Goal: Task Accomplishment & Management: Manage account settings

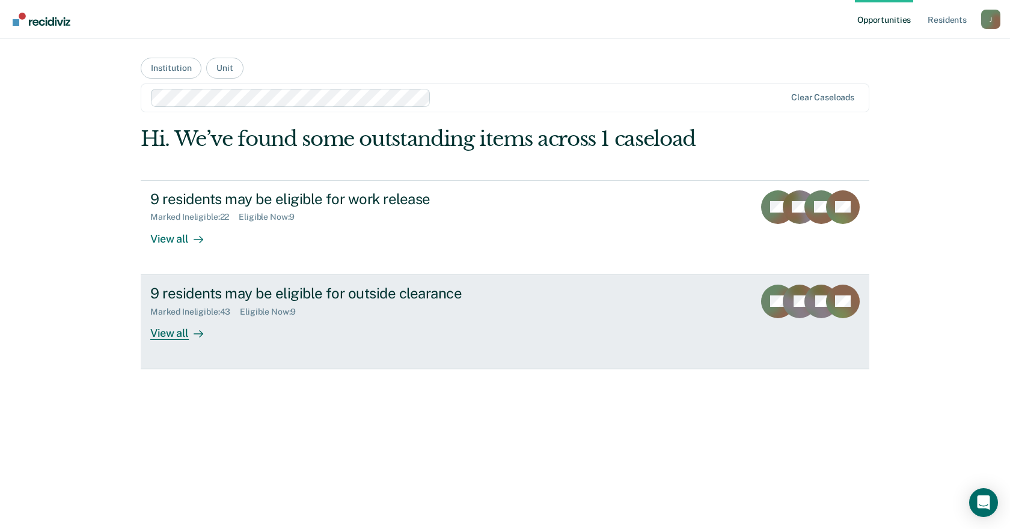
click at [175, 334] on div "View all" at bounding box center [183, 328] width 67 height 23
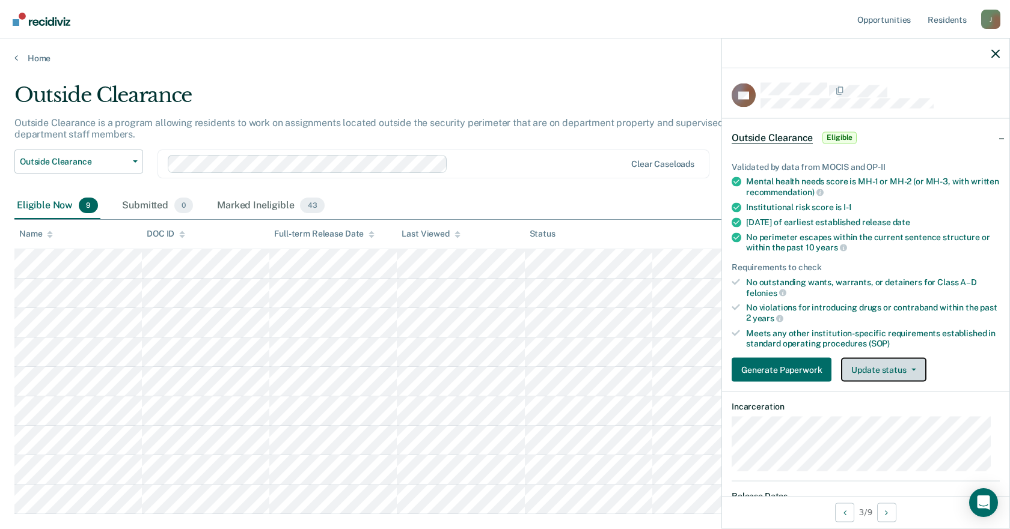
click at [897, 367] on button "Update status" at bounding box center [883, 370] width 85 height 24
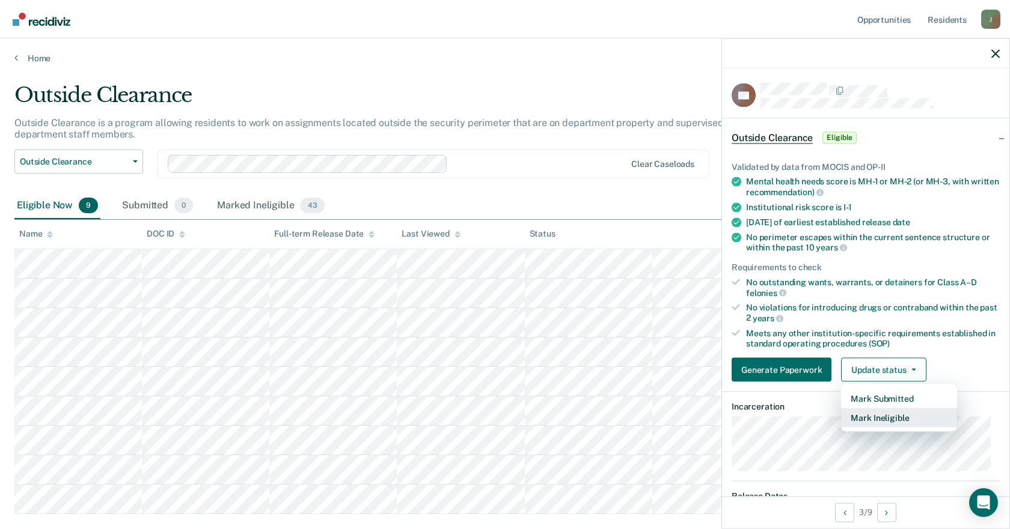
click at [866, 413] on button "Mark Ineligible" at bounding box center [899, 418] width 116 height 19
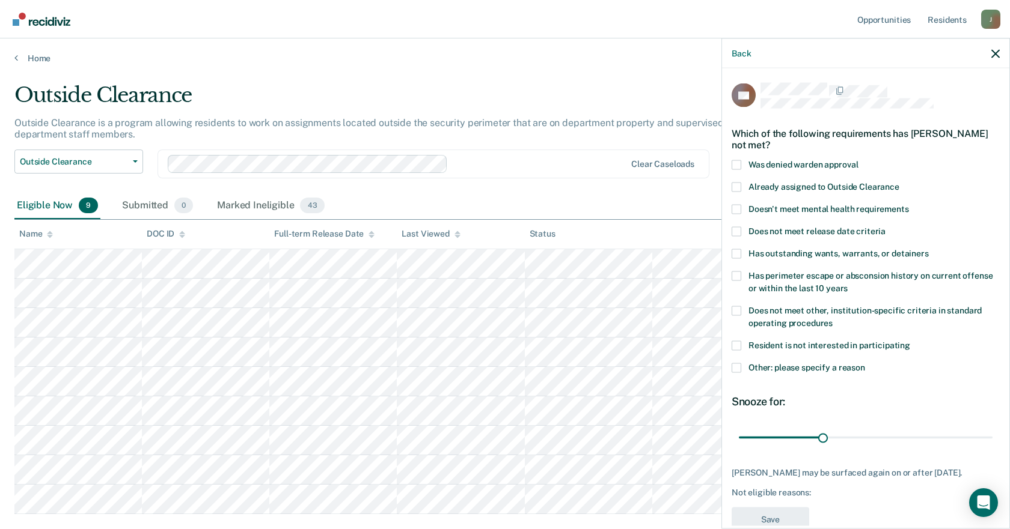
click at [738, 346] on span at bounding box center [736, 346] width 10 height 10
click at [910, 341] on input "Resident is not interested in participating" at bounding box center [910, 341] width 0 height 0
drag, startPoint x: 816, startPoint y: 435, endPoint x: 1009, endPoint y: 437, distance: 193.5
type input "90"
click at [992, 437] on input "range" at bounding box center [866, 437] width 254 height 21
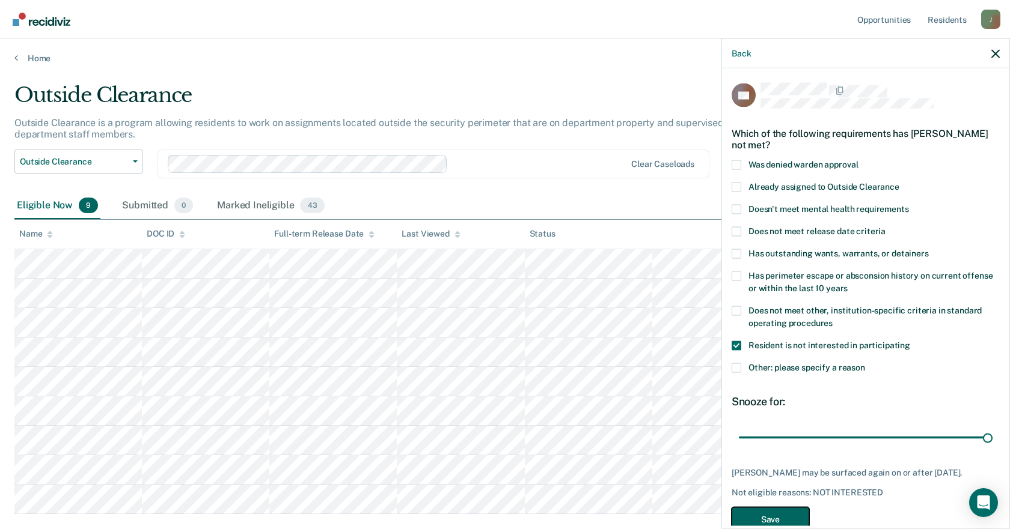
click at [764, 514] on button "Save" at bounding box center [770, 519] width 78 height 25
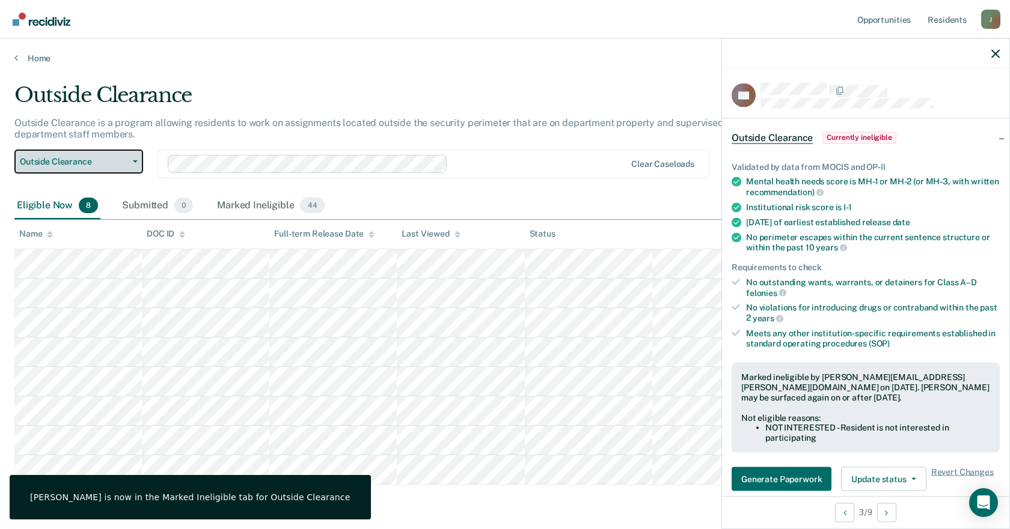
click at [123, 161] on span "Outside Clearance" at bounding box center [74, 162] width 108 height 10
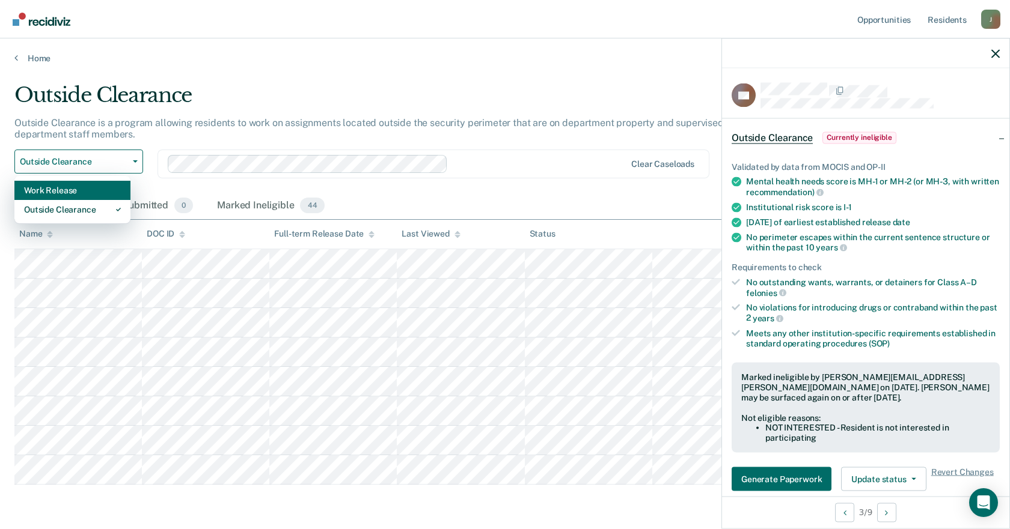
click at [82, 189] on div "Work Release" at bounding box center [72, 190] width 97 height 19
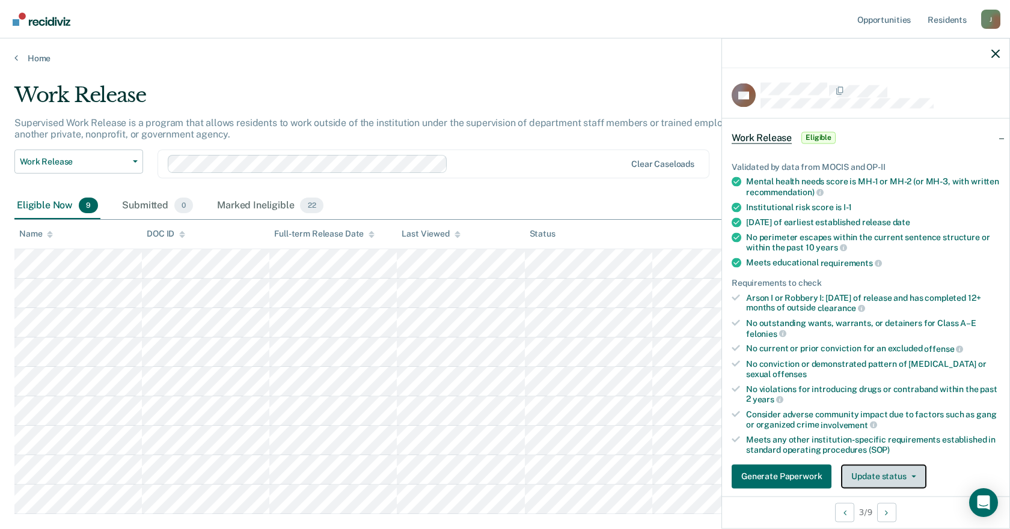
click at [882, 472] on button "Update status" at bounding box center [883, 477] width 85 height 24
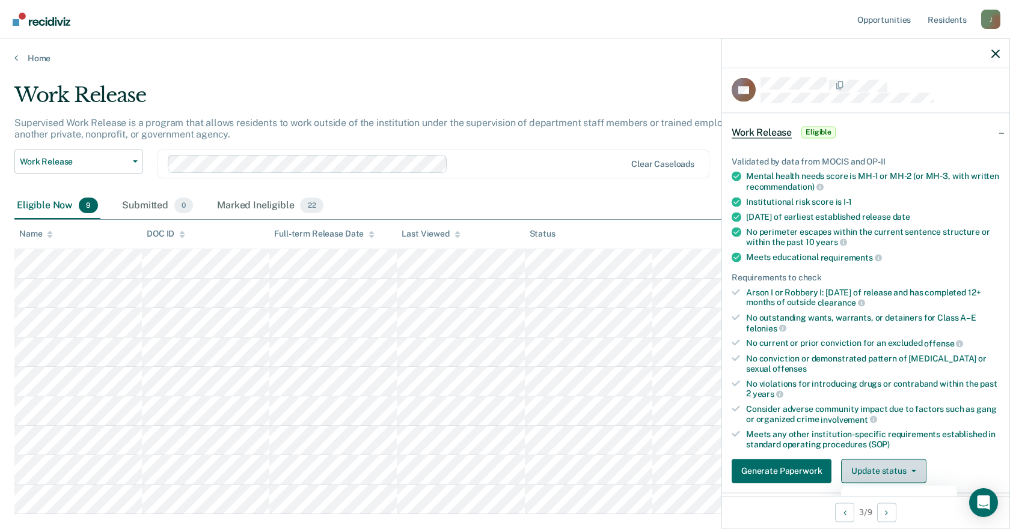
click at [911, 473] on button "Update status" at bounding box center [883, 471] width 85 height 24
click at [1000, 44] on div at bounding box center [865, 53] width 287 height 30
click at [993, 51] on icon "button" at bounding box center [995, 53] width 8 height 8
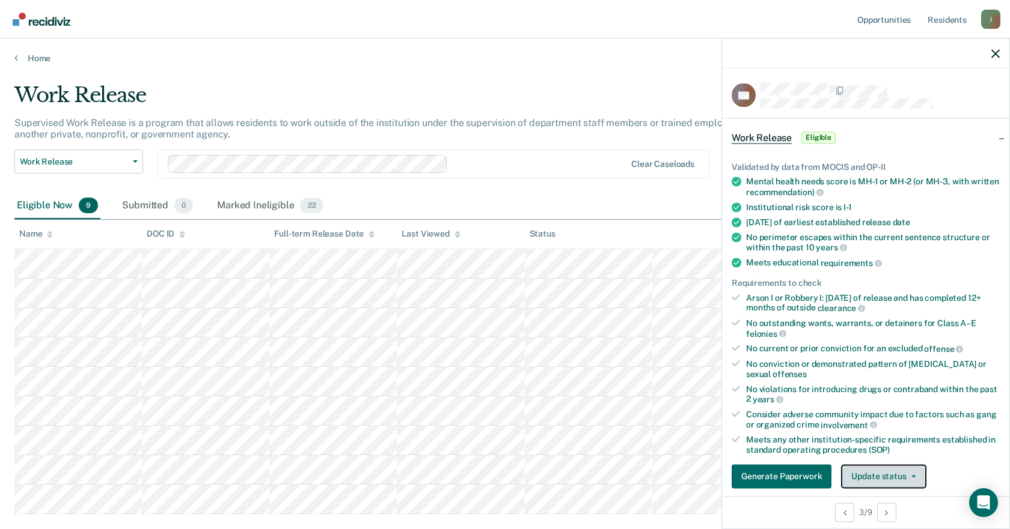
click at [879, 486] on button "Update status" at bounding box center [883, 477] width 85 height 24
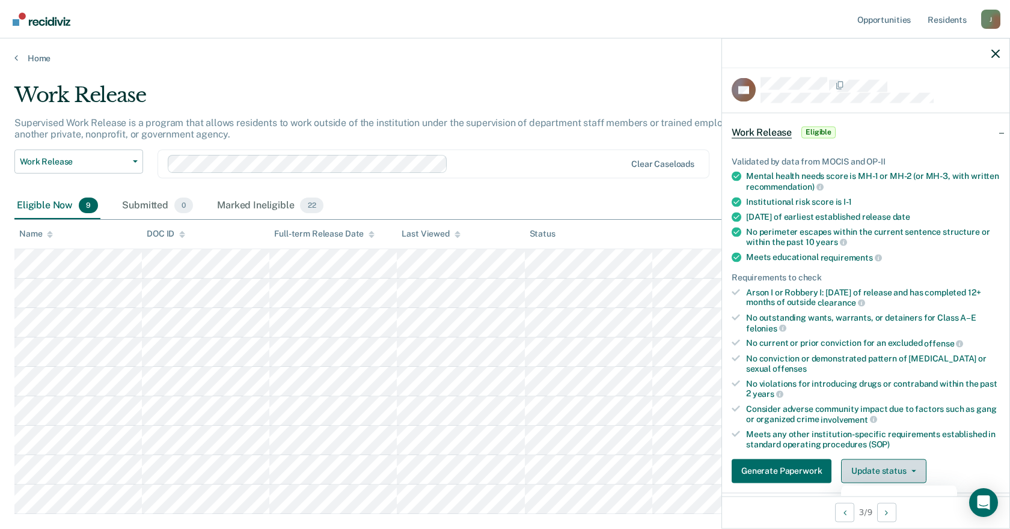
click at [891, 469] on button "Update status" at bounding box center [883, 471] width 85 height 24
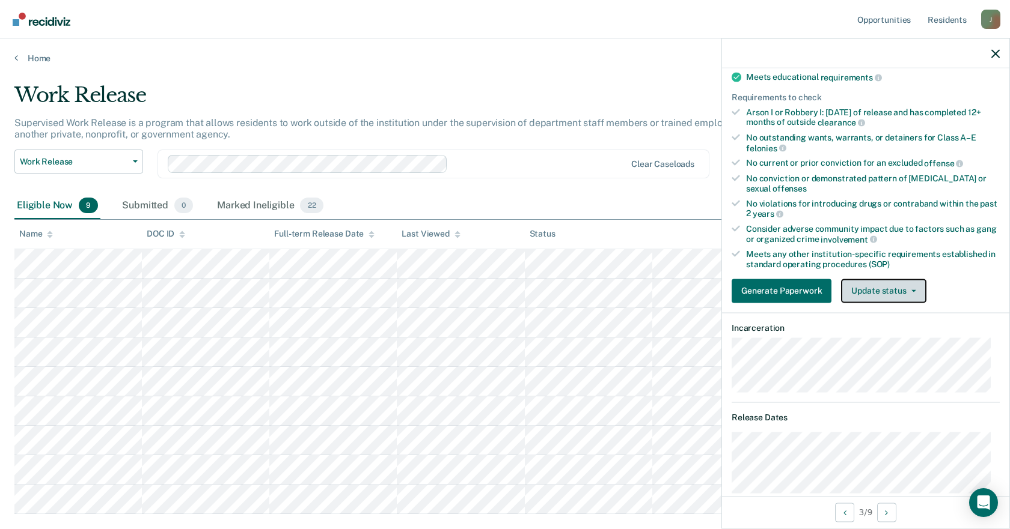
click at [898, 286] on button "Update status" at bounding box center [883, 291] width 85 height 24
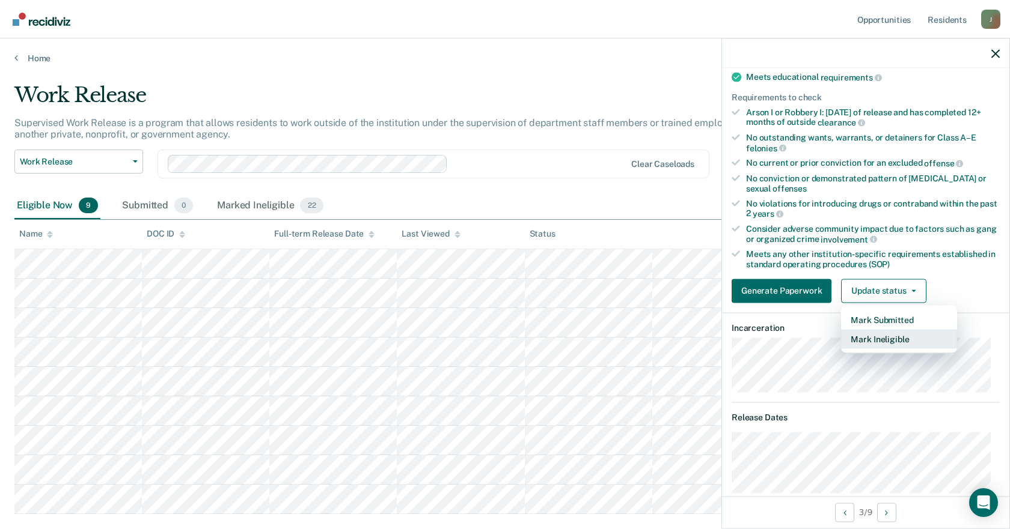
click at [894, 338] on button "Mark Ineligible" at bounding box center [899, 338] width 116 height 19
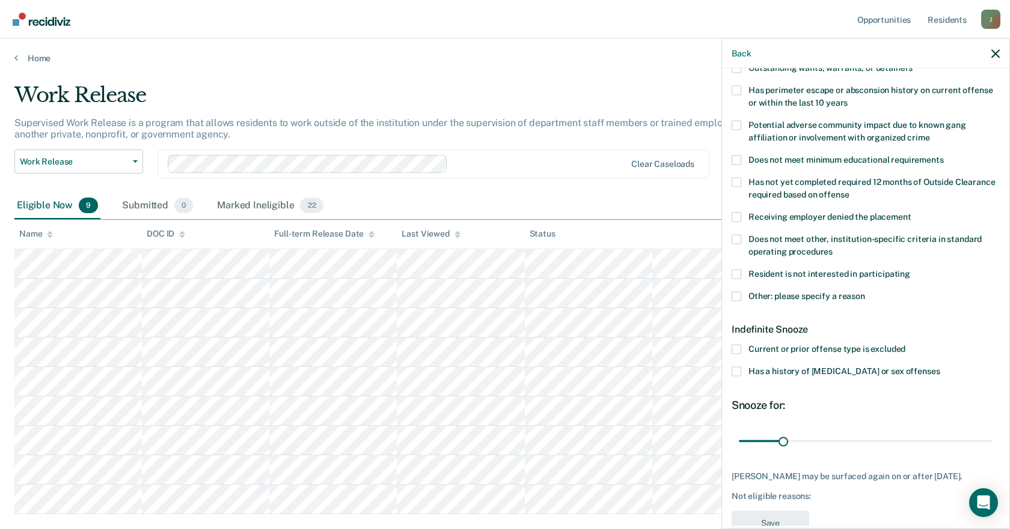
click at [739, 272] on span at bounding box center [736, 274] width 10 height 10
click at [910, 269] on input "Resident is not interested in participating" at bounding box center [910, 269] width 0 height 0
drag, startPoint x: 780, startPoint y: 439, endPoint x: 990, endPoint y: 442, distance: 209.8
type input "180"
click at [990, 442] on input "range" at bounding box center [866, 441] width 254 height 21
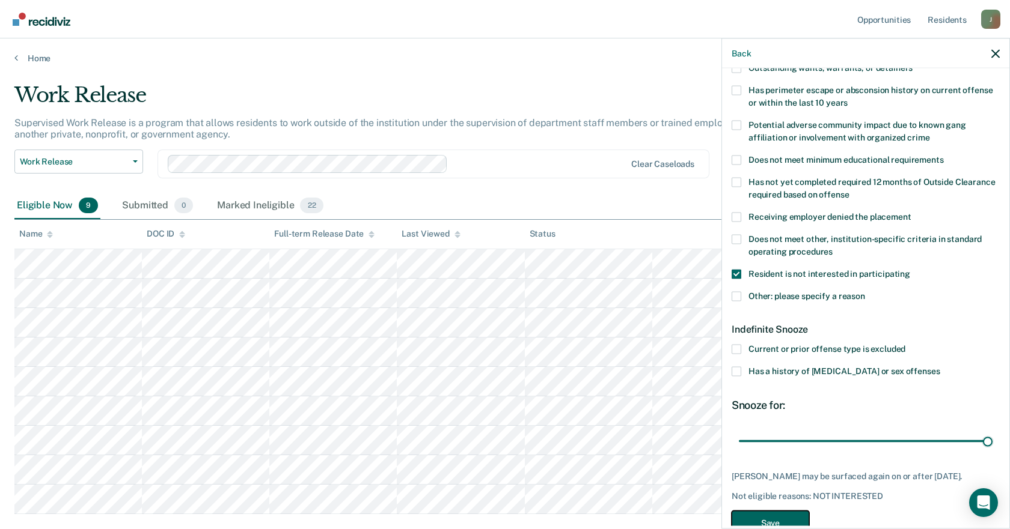
click at [766, 517] on button "Save" at bounding box center [770, 523] width 78 height 25
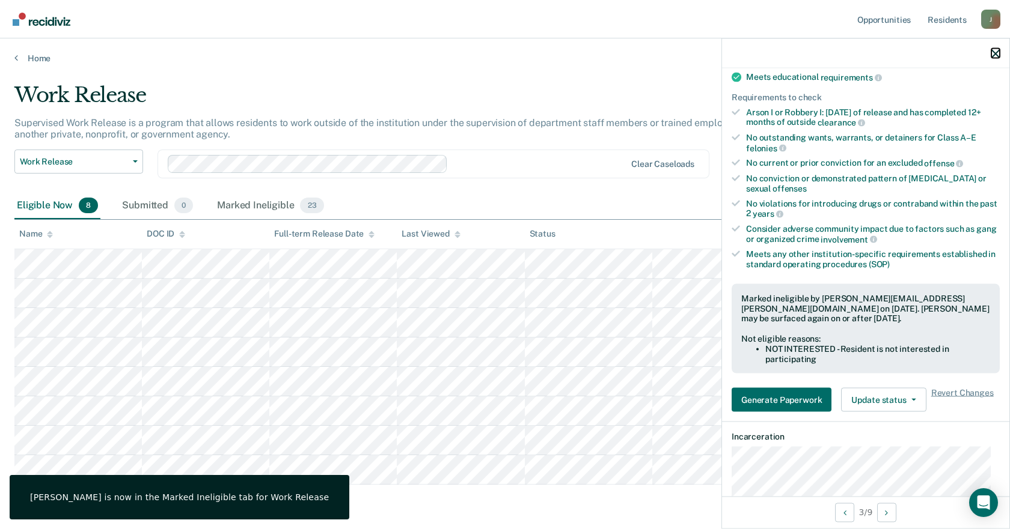
click at [995, 52] on icon "button" at bounding box center [995, 53] width 8 height 8
